Goal: Task Accomplishment & Management: Use online tool/utility

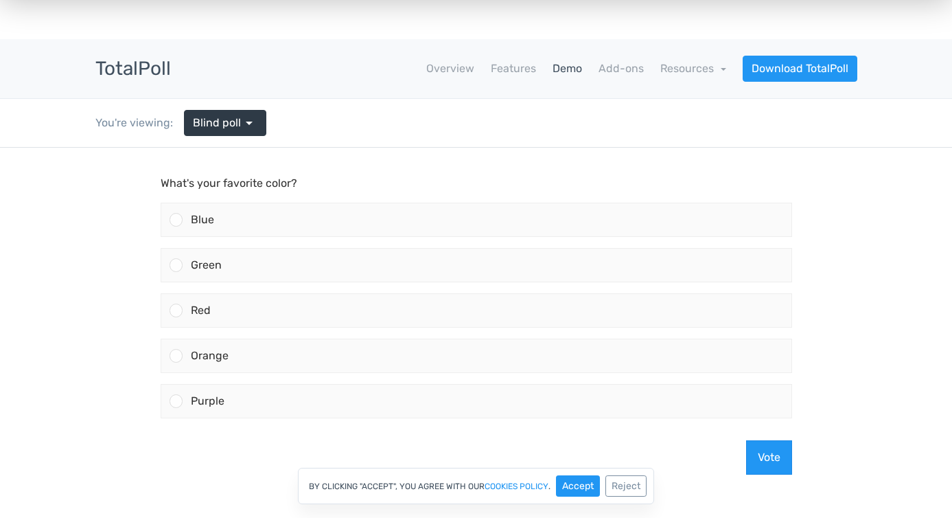
scroll to position [10, 0]
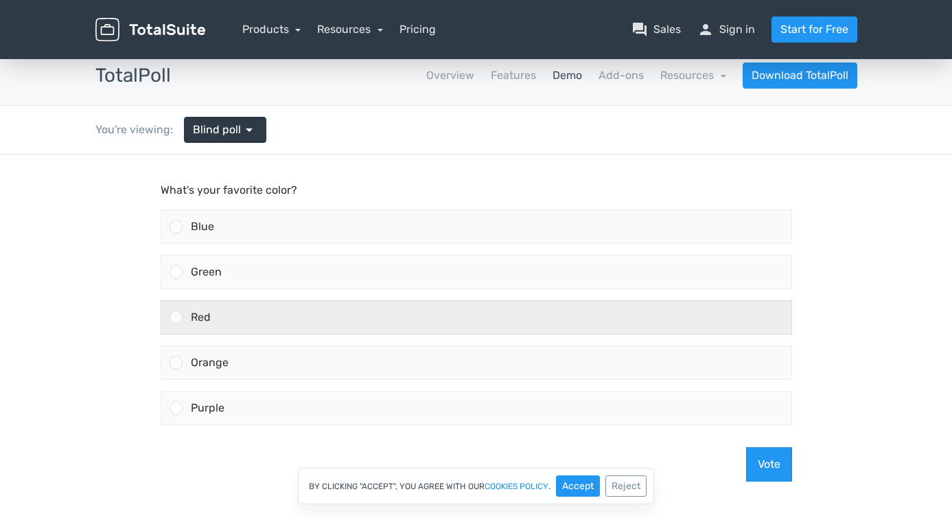
click at [262, 325] on div "Red" at bounding box center [487, 317] width 609 height 33
click at [176, 317] on input "Red" at bounding box center [176, 317] width 0 height 0
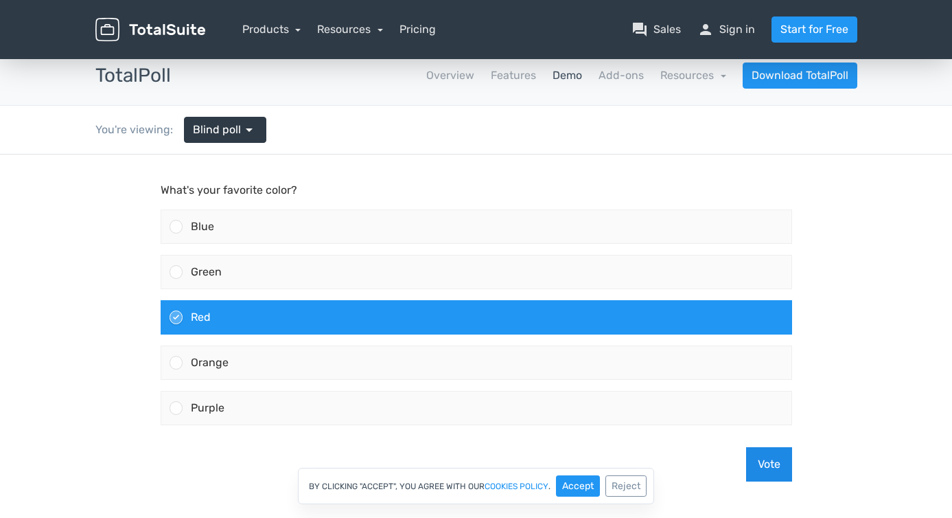
click at [756, 459] on button "Vote" at bounding box center [769, 464] width 46 height 34
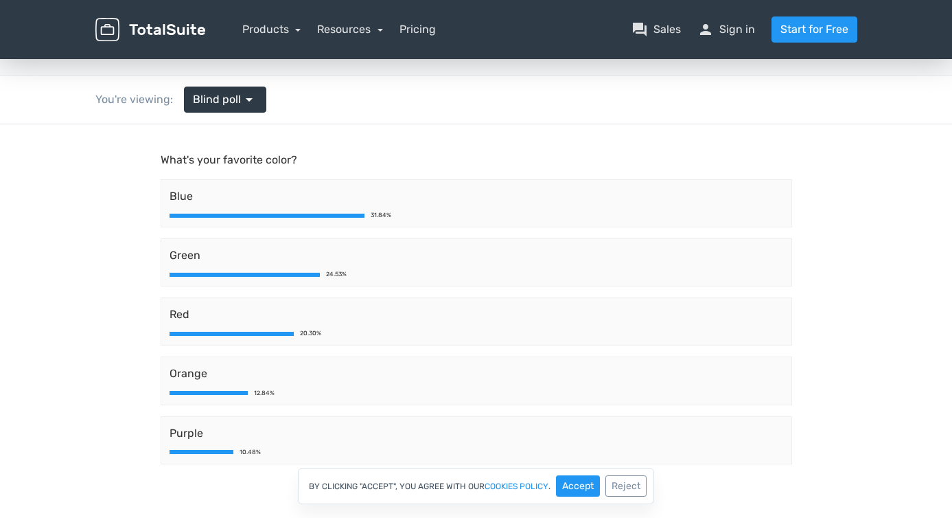
scroll to position [36, 0]
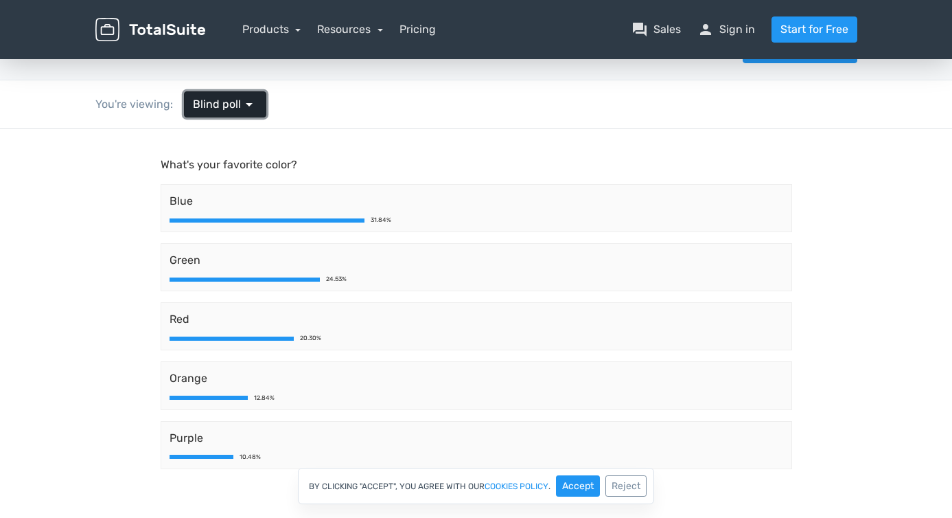
click at [251, 108] on span "arrow_drop_down" at bounding box center [249, 104] width 16 height 16
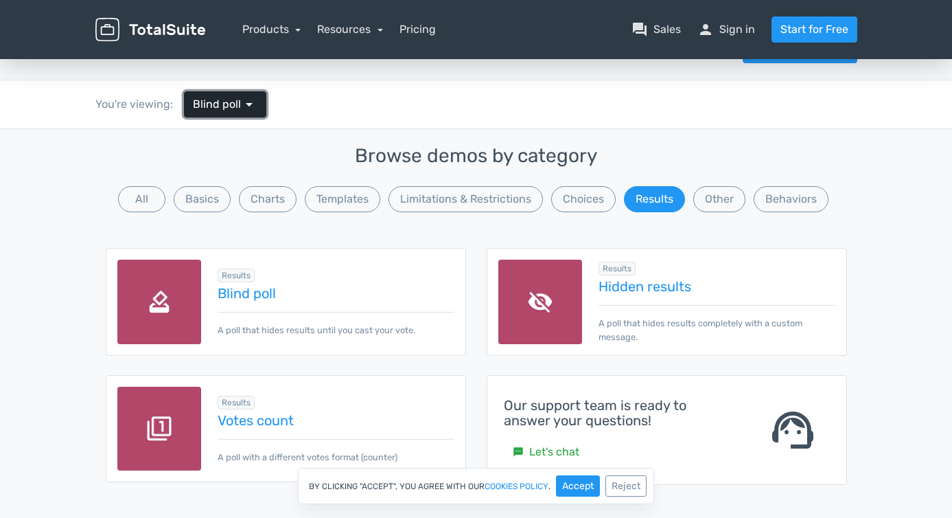
click at [251, 108] on span "arrow_drop_down" at bounding box center [249, 104] width 16 height 16
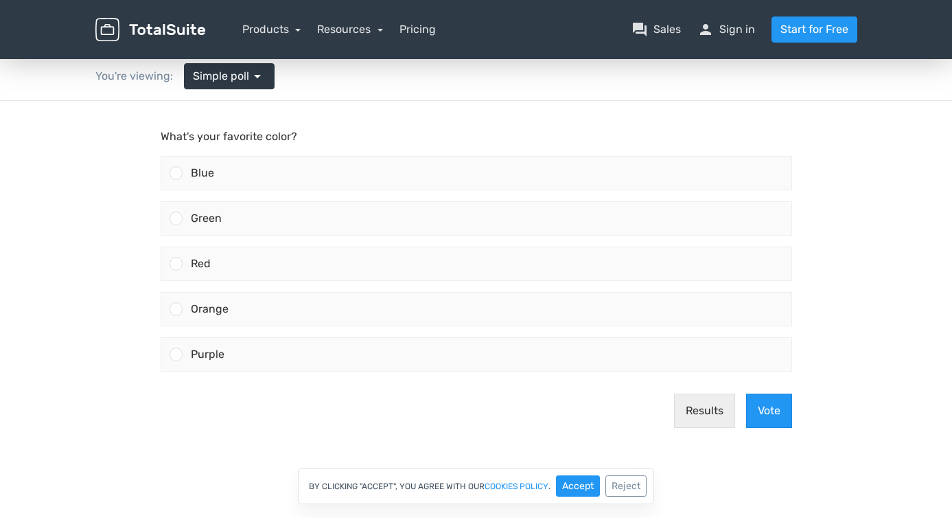
scroll to position [76, 0]
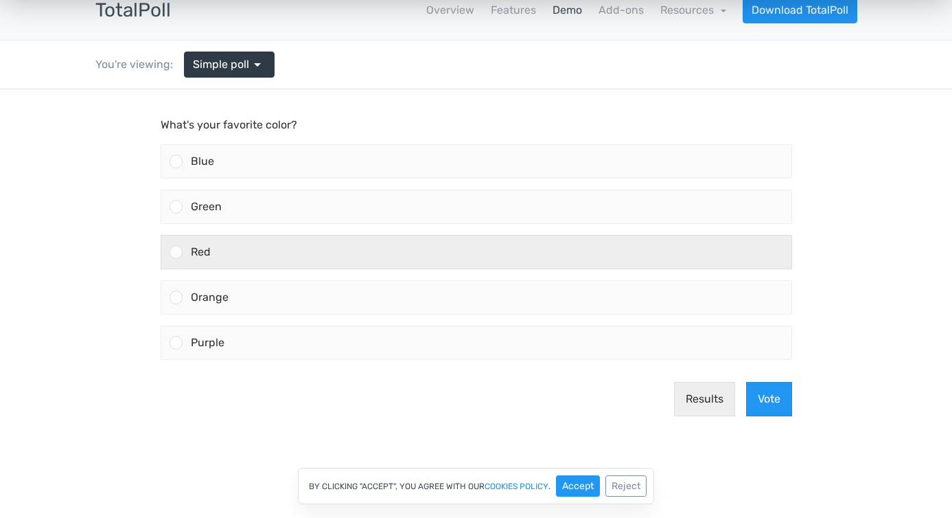
click at [249, 252] on div "Red" at bounding box center [487, 251] width 609 height 33
click at [176, 252] on input "Red" at bounding box center [176, 252] width 0 height 0
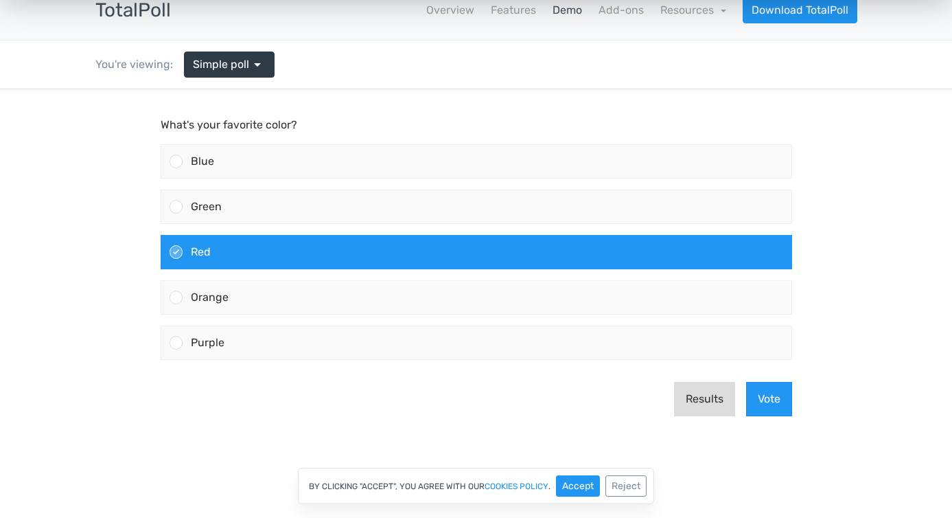
click at [713, 403] on button "Results" at bounding box center [704, 399] width 61 height 34
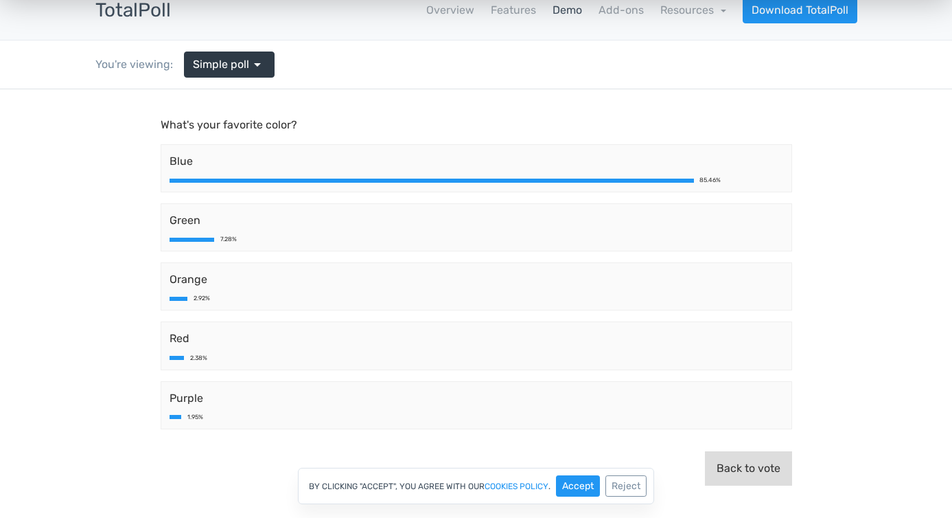
click at [732, 467] on button "Back to vote" at bounding box center [748, 468] width 87 height 34
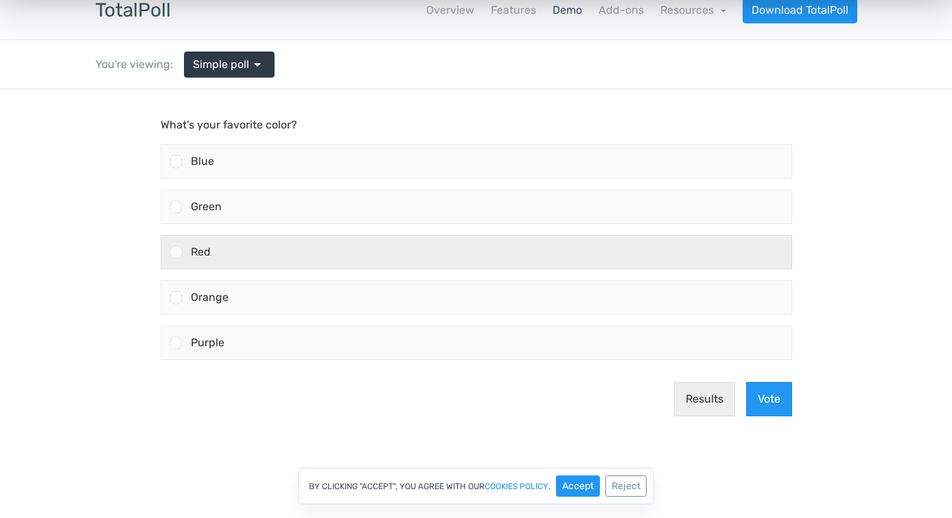
click at [373, 251] on div "Red" at bounding box center [487, 251] width 609 height 33
click at [176, 252] on input "Red" at bounding box center [176, 252] width 0 height 0
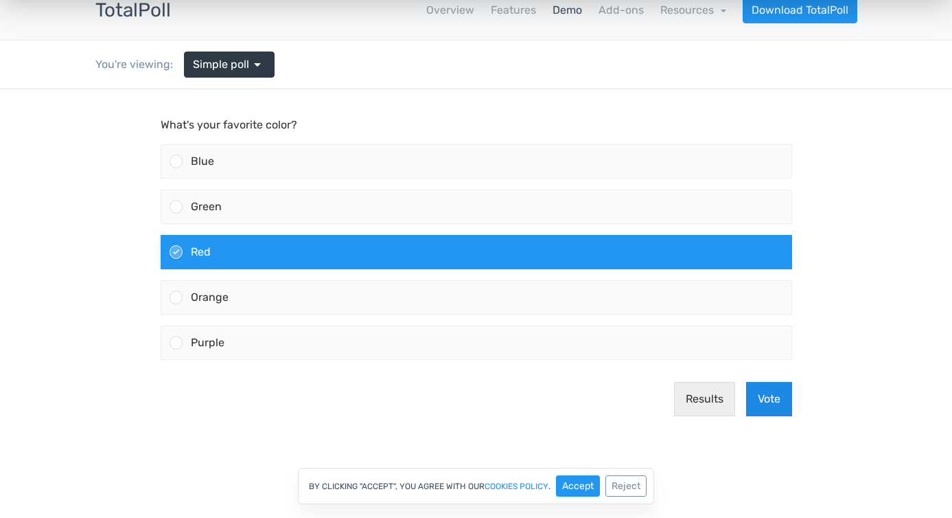
click at [772, 402] on button "Vote" at bounding box center [769, 399] width 46 height 34
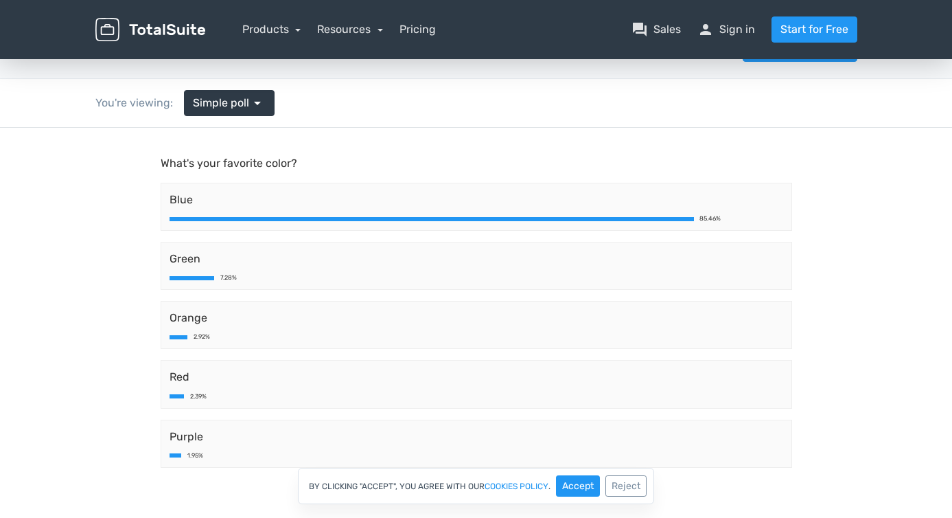
scroll to position [0, 0]
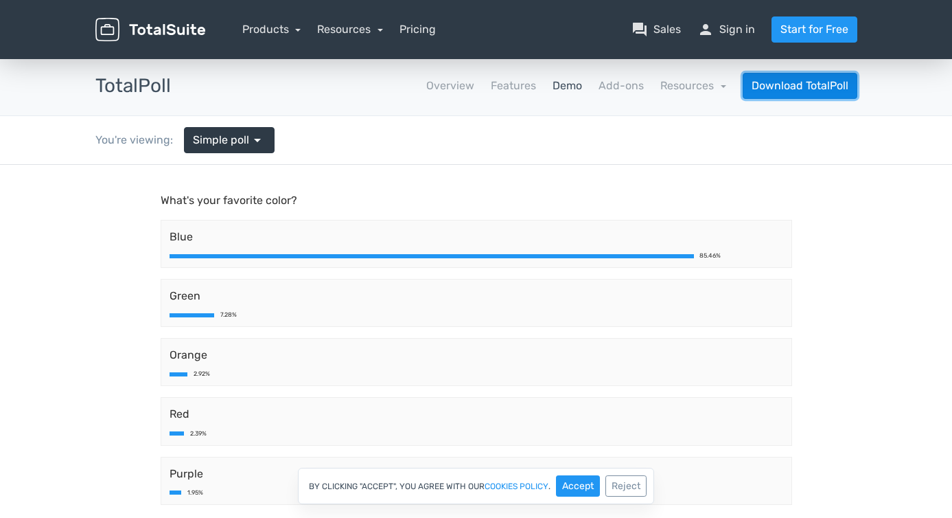
click at [787, 91] on link "Download TotalPoll" at bounding box center [800, 86] width 115 height 26
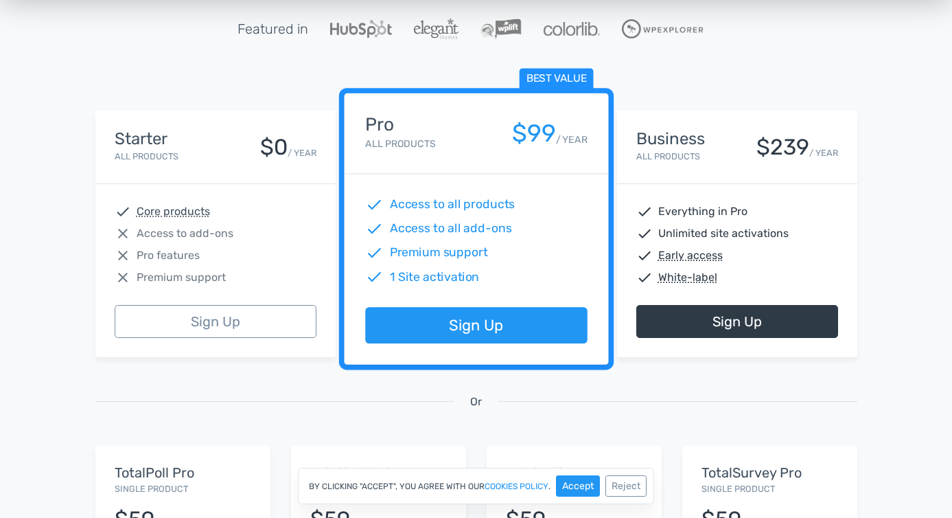
scroll to position [173, 0]
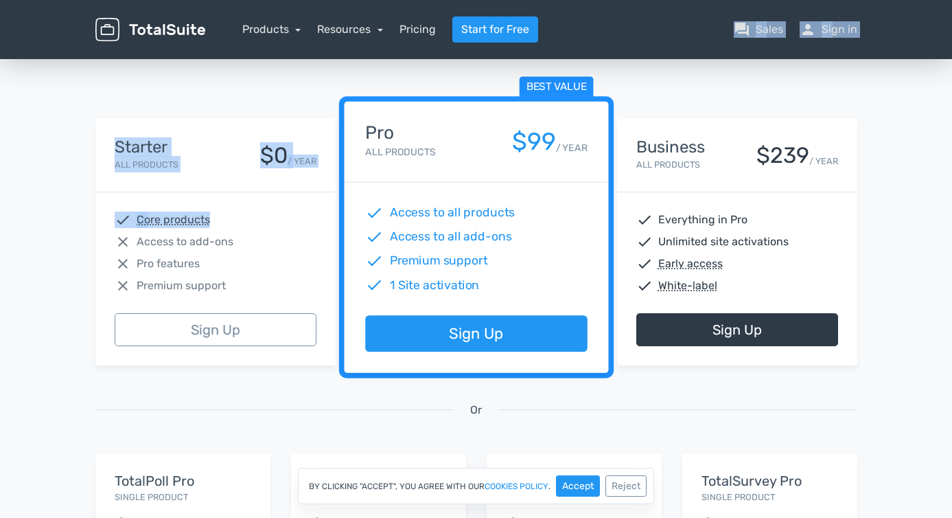
drag, startPoint x: 292, startPoint y: 214, endPoint x: 682, endPoint y: 6, distance: 441.3
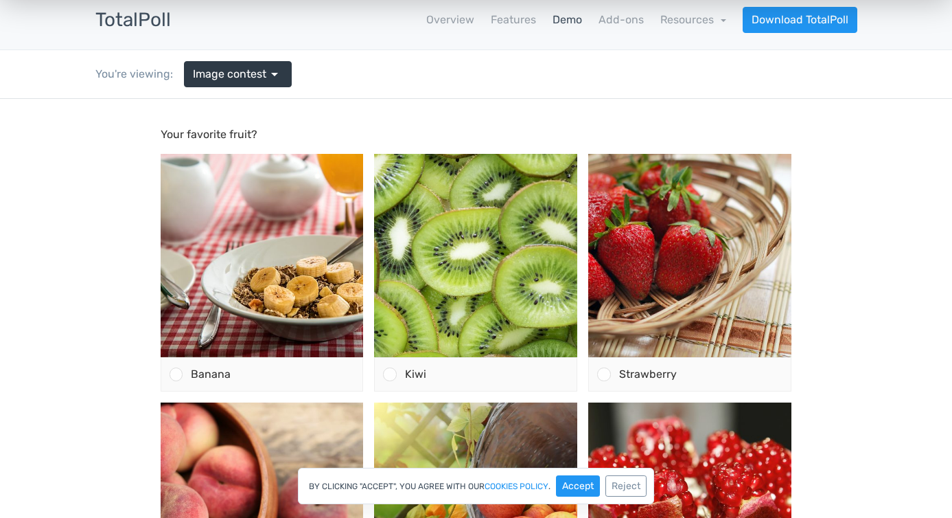
scroll to position [57, 0]
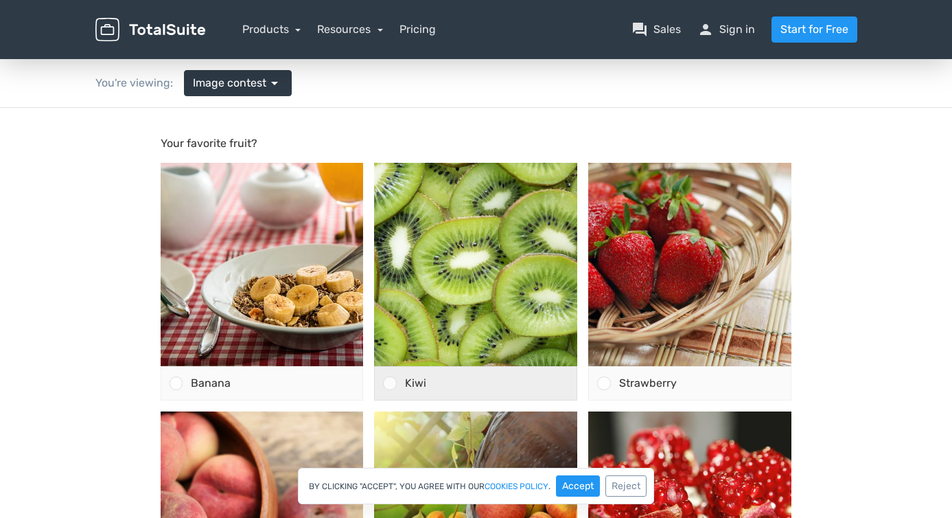
click at [417, 382] on span "Kiwi" at bounding box center [415, 382] width 21 height 13
click at [390, 383] on input "Kiwi" at bounding box center [390, 383] width 0 height 0
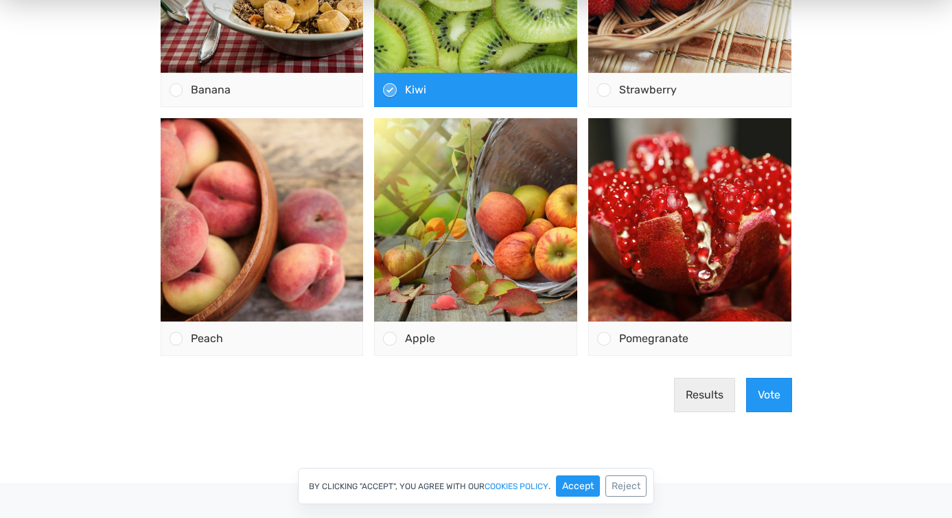
scroll to position [354, 0]
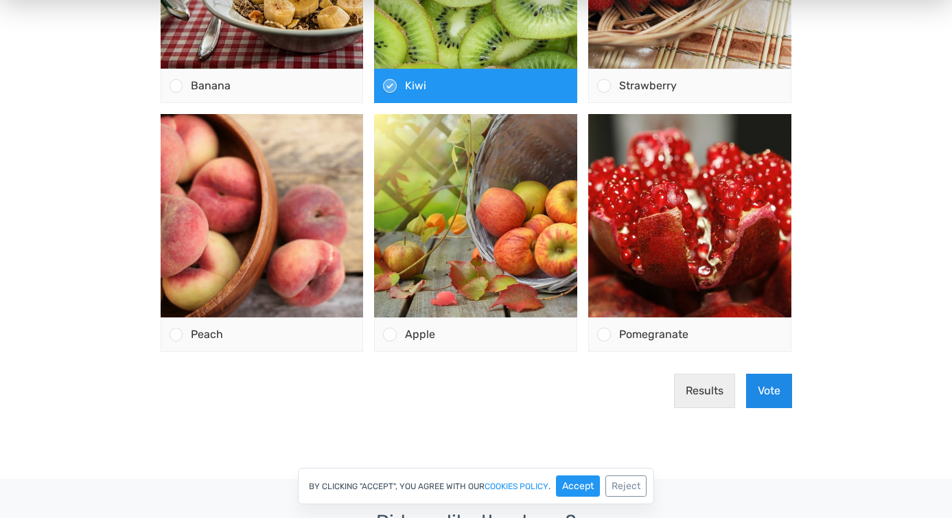
click at [764, 384] on button "Vote" at bounding box center [769, 390] width 46 height 34
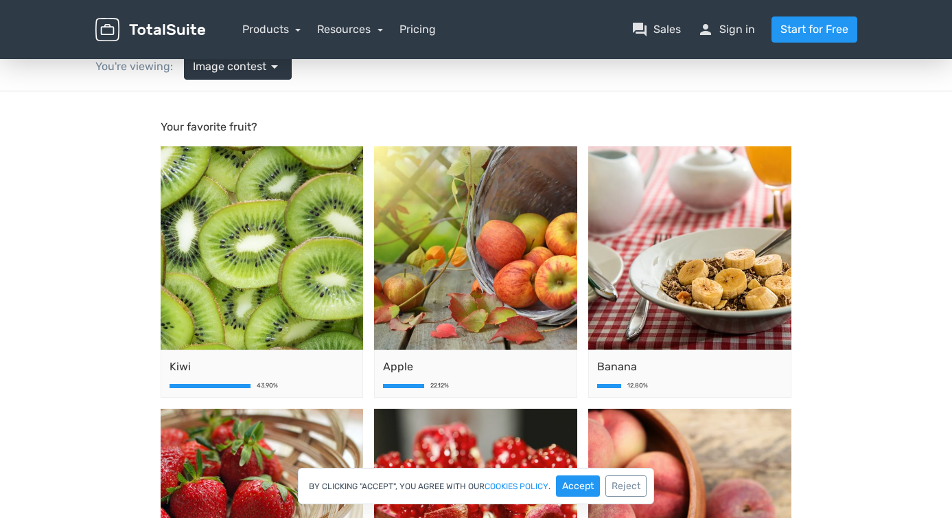
scroll to position [0, 0]
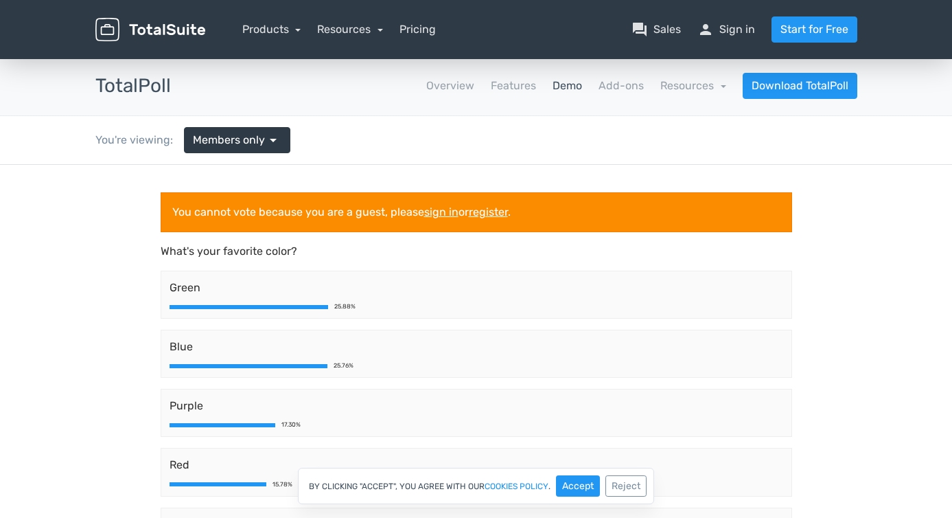
click at [437, 243] on p "What's your favorite color?" at bounding box center [477, 251] width 632 height 16
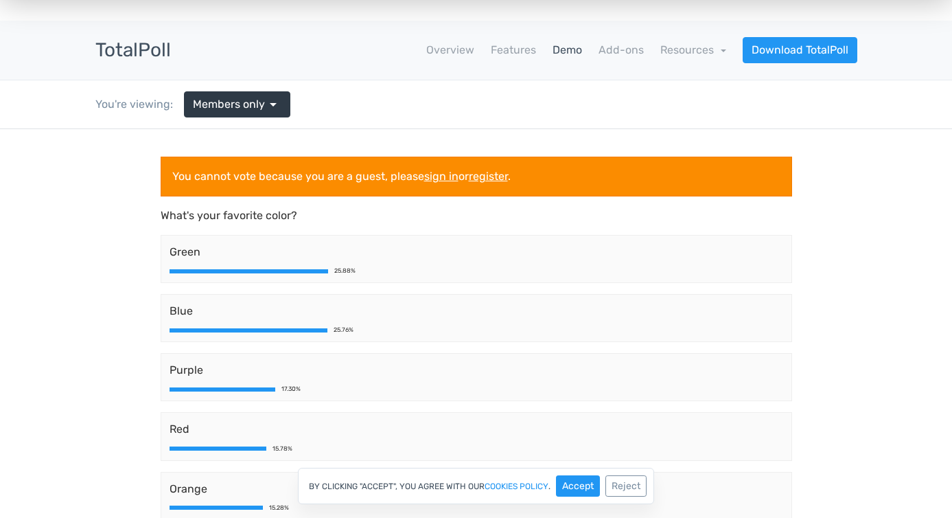
scroll to position [34, 0]
